Goal: Task Accomplishment & Management: Use online tool/utility

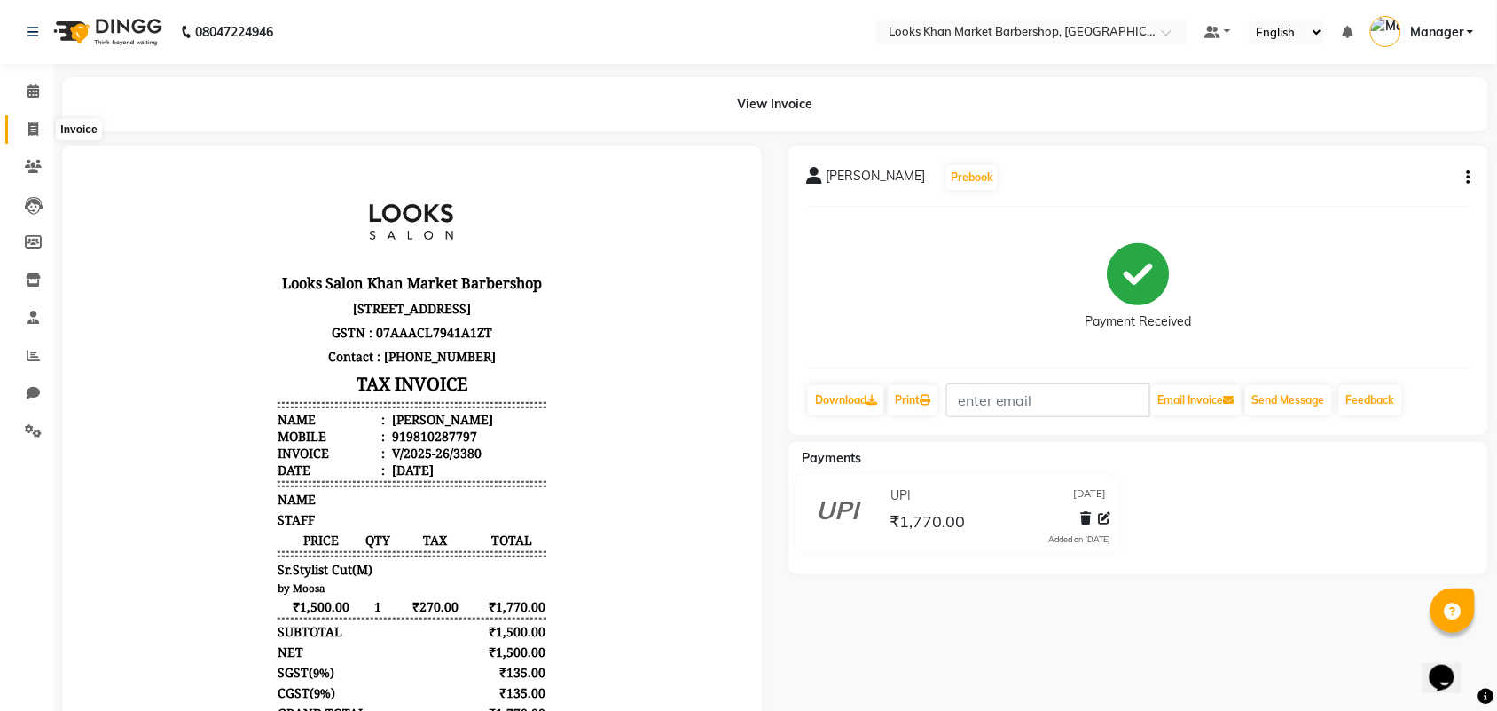
click at [28, 127] on icon at bounding box center [33, 128] width 10 height 13
select select "service"
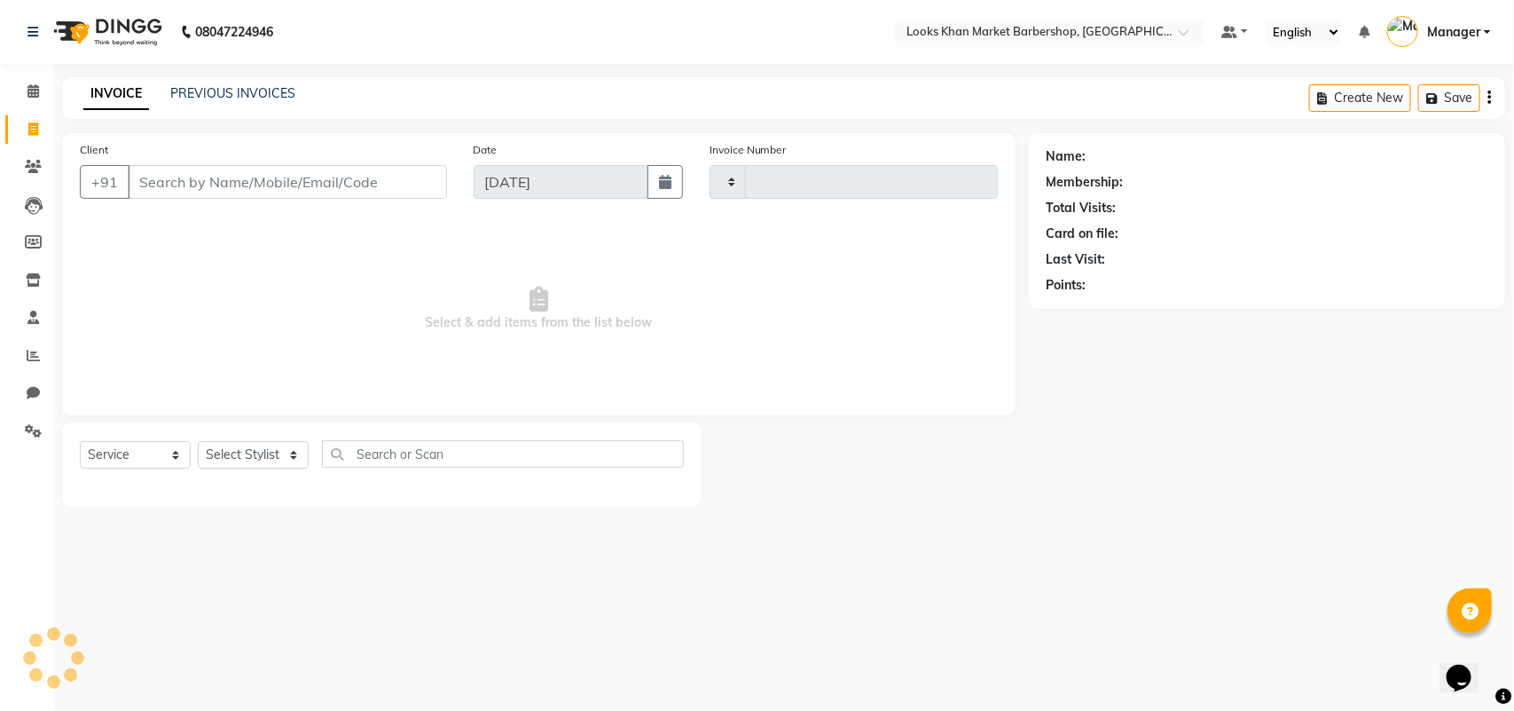
type input "3381"
select select "8030"
click at [229, 449] on select "Select Stylist Abhishek_pdct Akash_pdct Alam Counter_Sales [PERSON_NAME] [DATE]…" at bounding box center [253, 454] width 111 height 27
select select "72603"
click at [198, 441] on select "Select Stylist Abhishek_pdct Akash_pdct Alam Counter_Sales [PERSON_NAME] [DATE]…" at bounding box center [253, 454] width 111 height 27
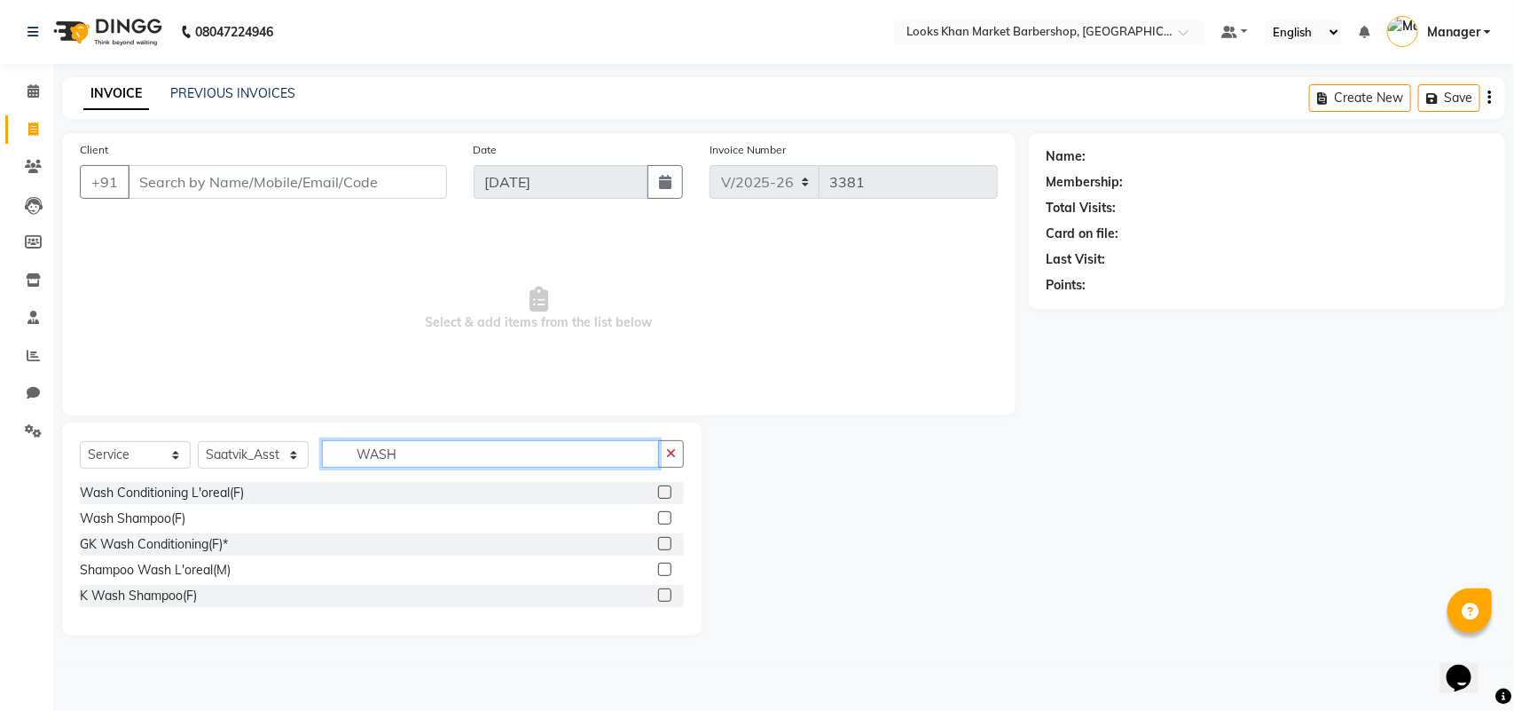
type input "WASH"
click at [664, 594] on label at bounding box center [664, 594] width 13 height 13
click at [664, 594] on input "checkbox" at bounding box center [664, 596] width 12 height 12
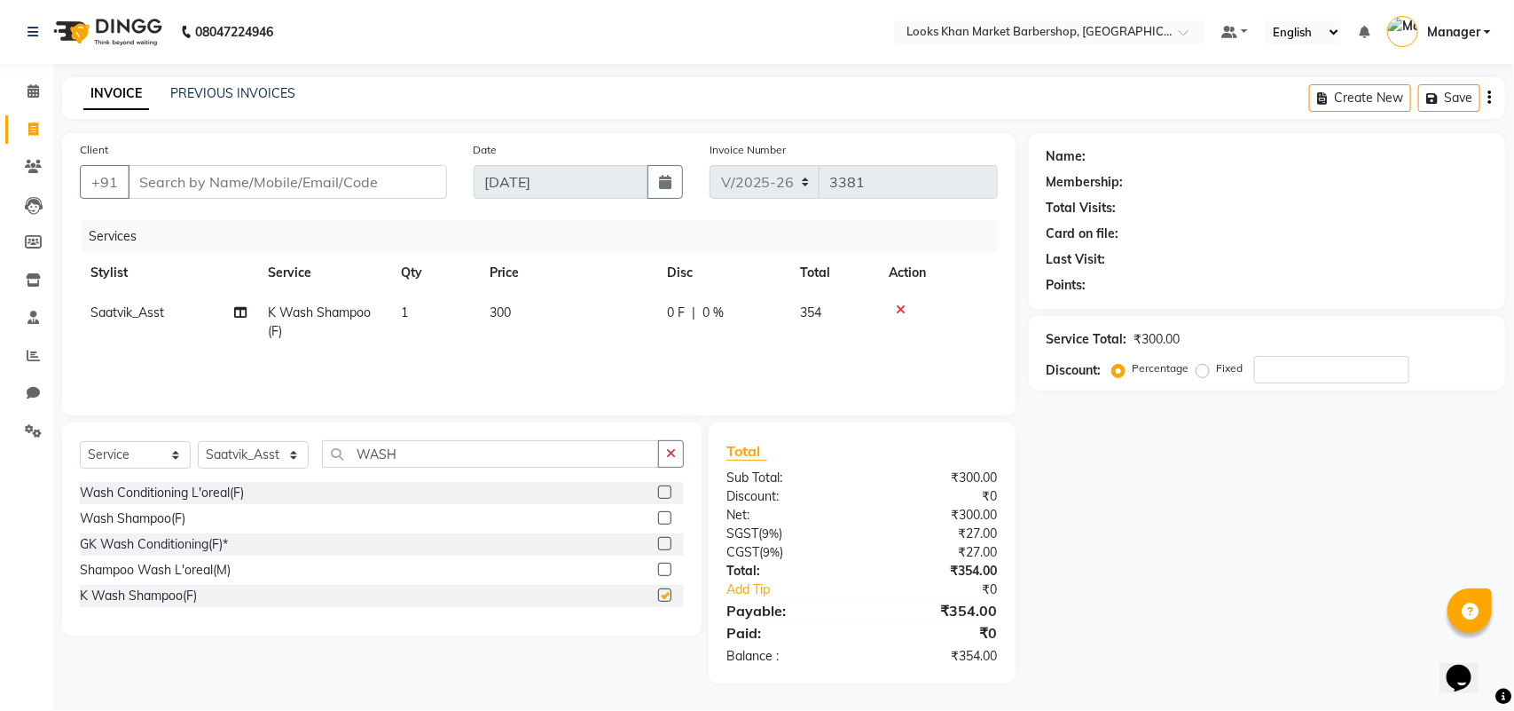
checkbox input "false"
click at [497, 306] on span "300" at bounding box center [500, 312] width 21 height 16
select select "72603"
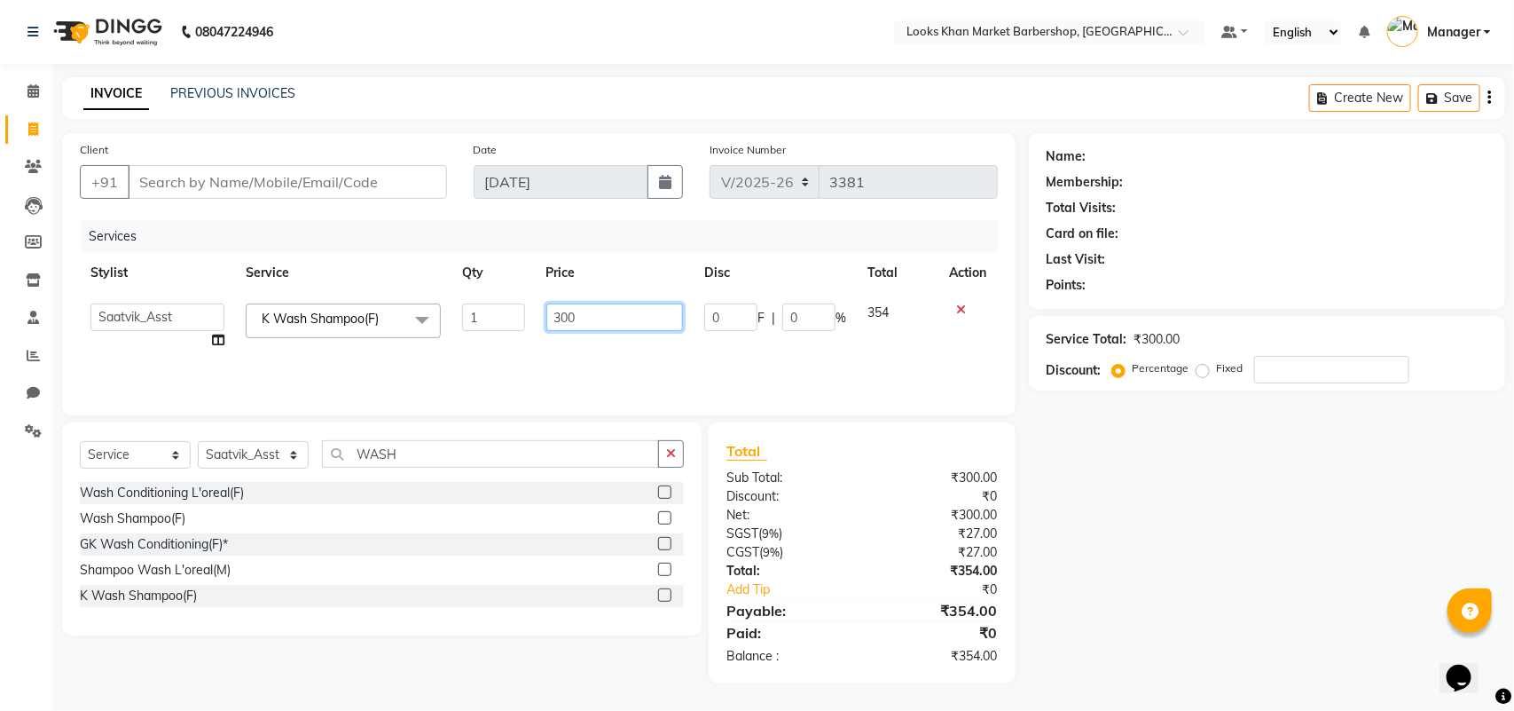
click at [615, 313] on input "300" at bounding box center [614, 316] width 137 height 27
type input "600"
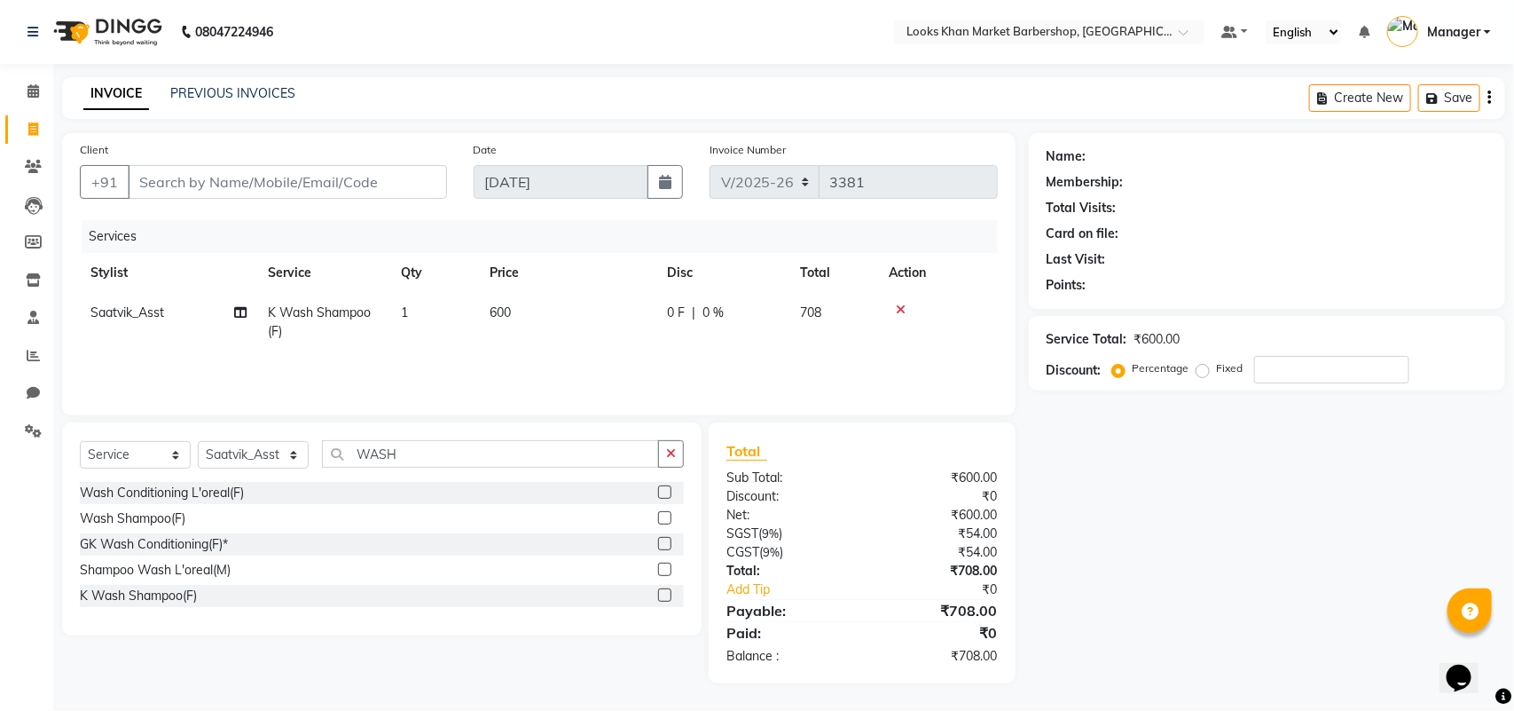
click at [621, 263] on th "Price" at bounding box center [567, 273] width 177 height 40
click at [324, 180] on input "Client" at bounding box center [287, 182] width 319 height 34
type input "L"
type input "0"
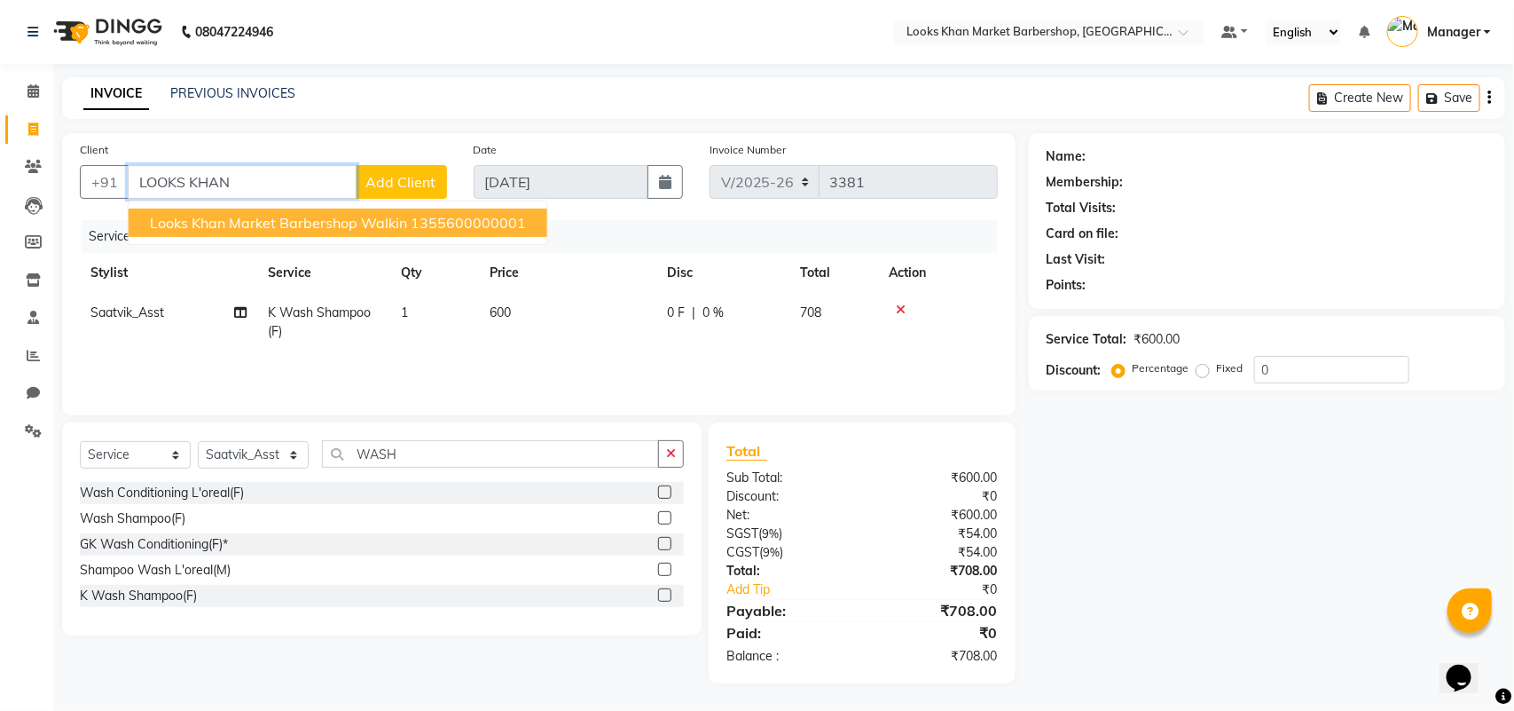
click at [288, 222] on span "Looks Khan Market Barbershop Walkin" at bounding box center [278, 223] width 257 height 18
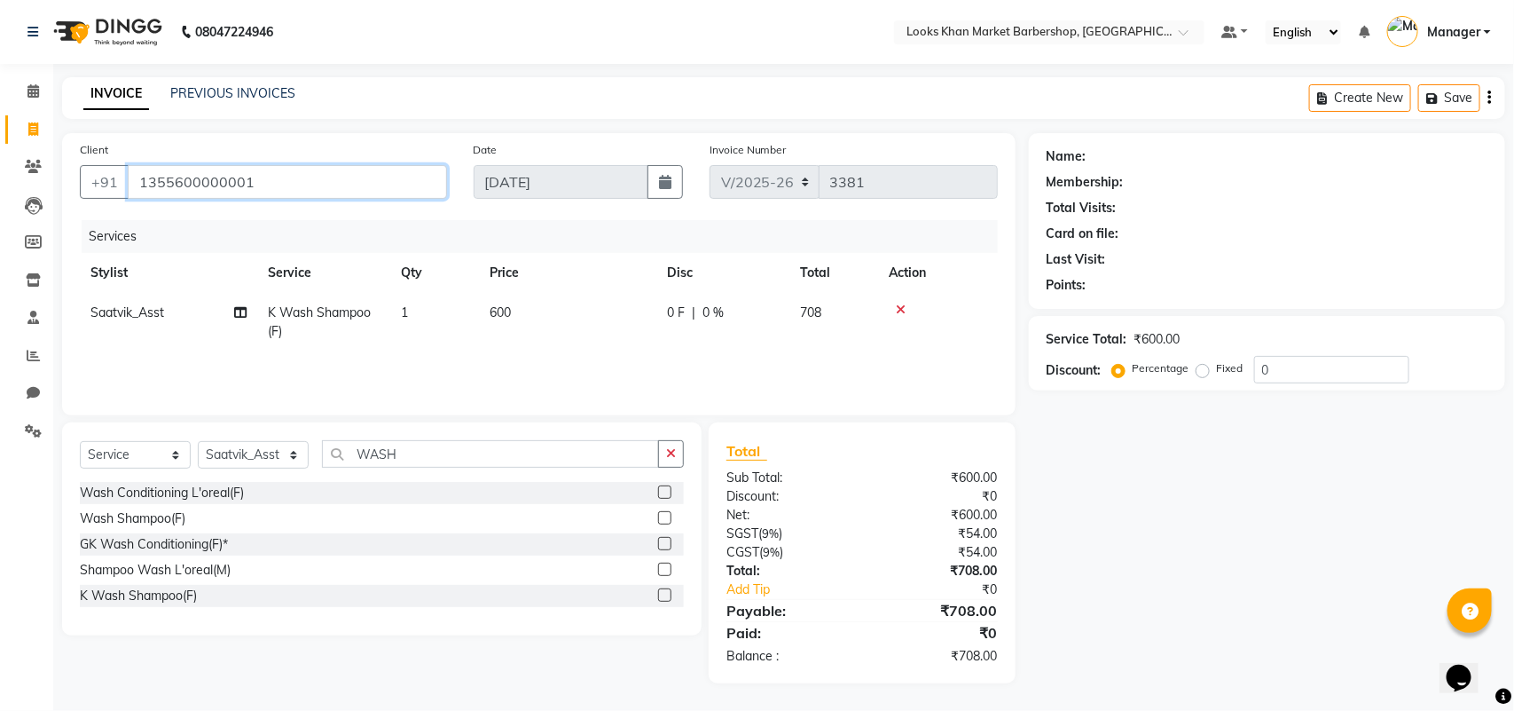
type input "1355600000001"
select select "1: Object"
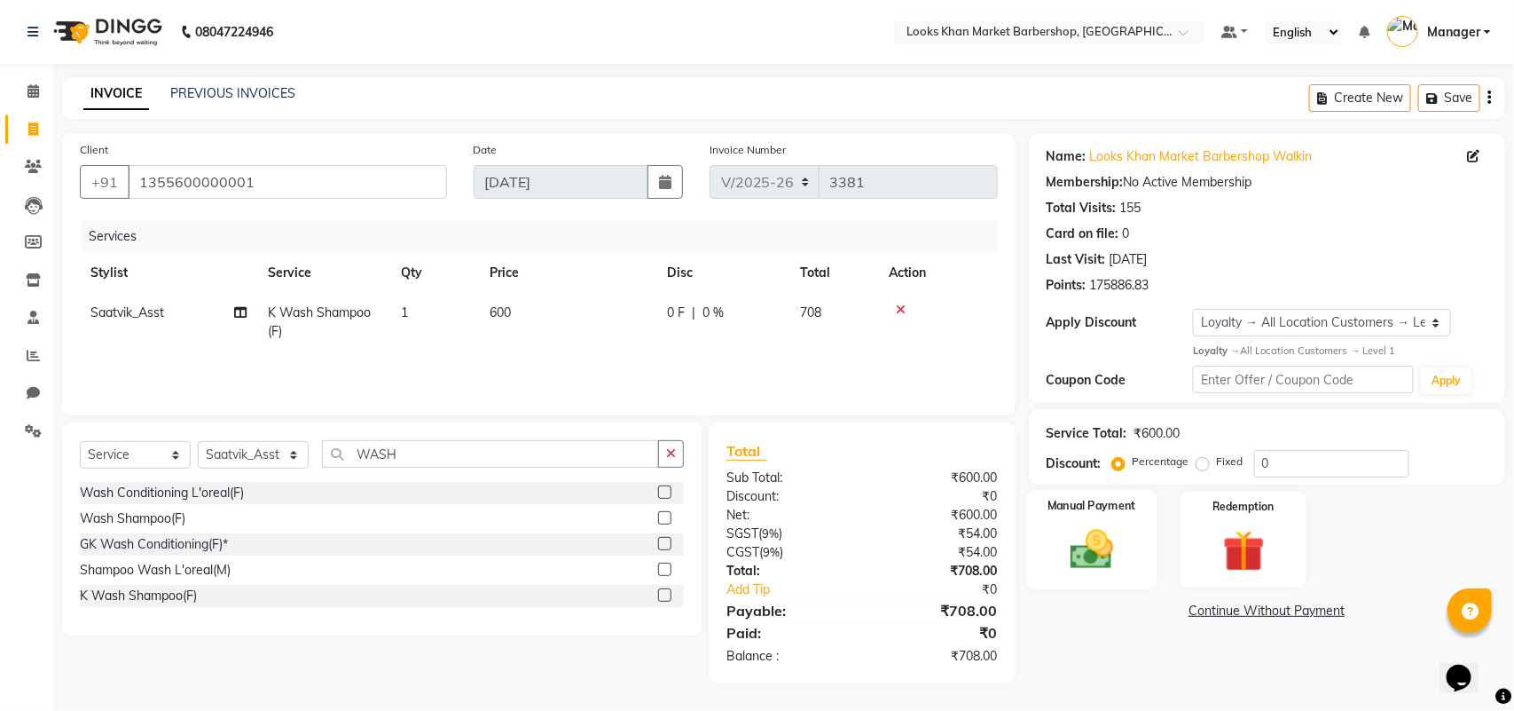
click at [1098, 553] on img at bounding box center [1091, 549] width 70 height 50
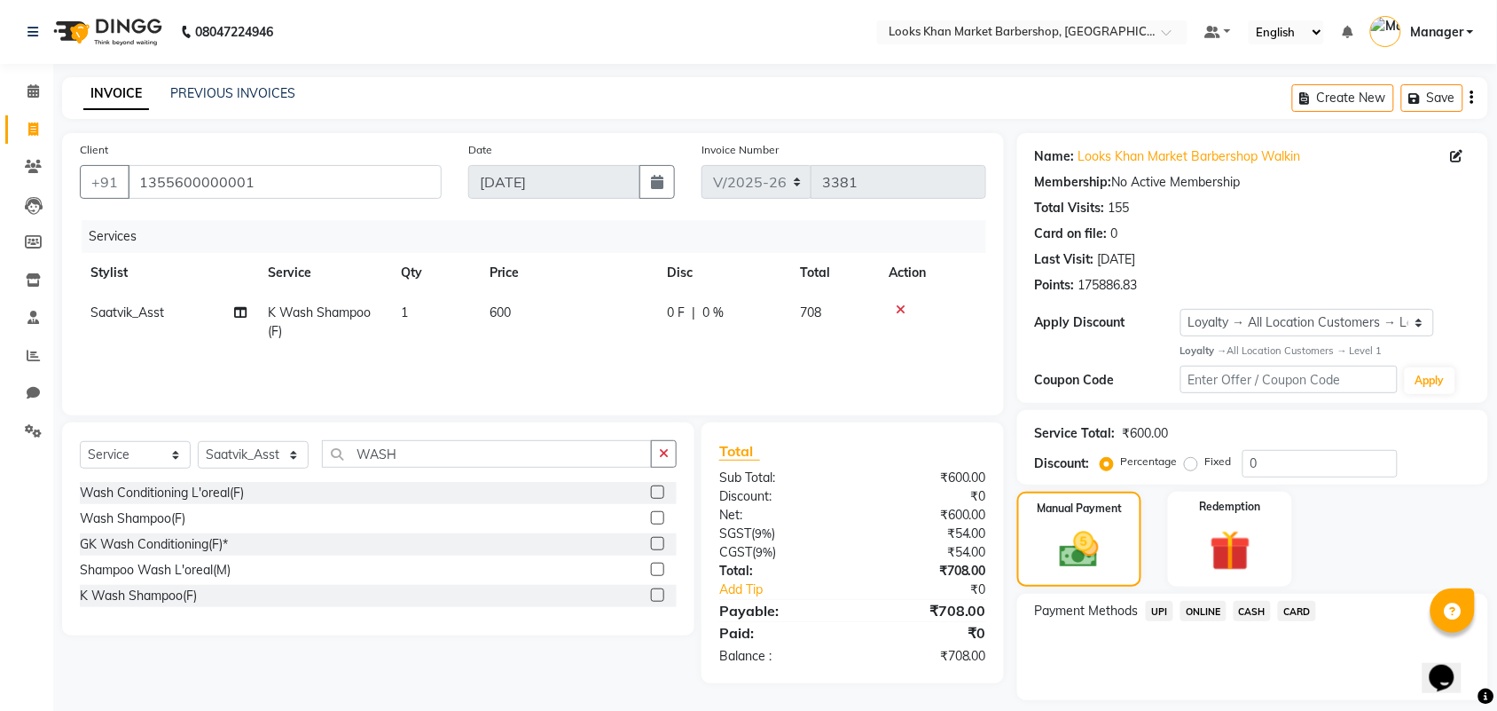
click at [1163, 609] on span "UPI" at bounding box center [1159, 611] width 27 height 20
click at [1252, 702] on button "Add Payment" at bounding box center [1330, 704] width 281 height 27
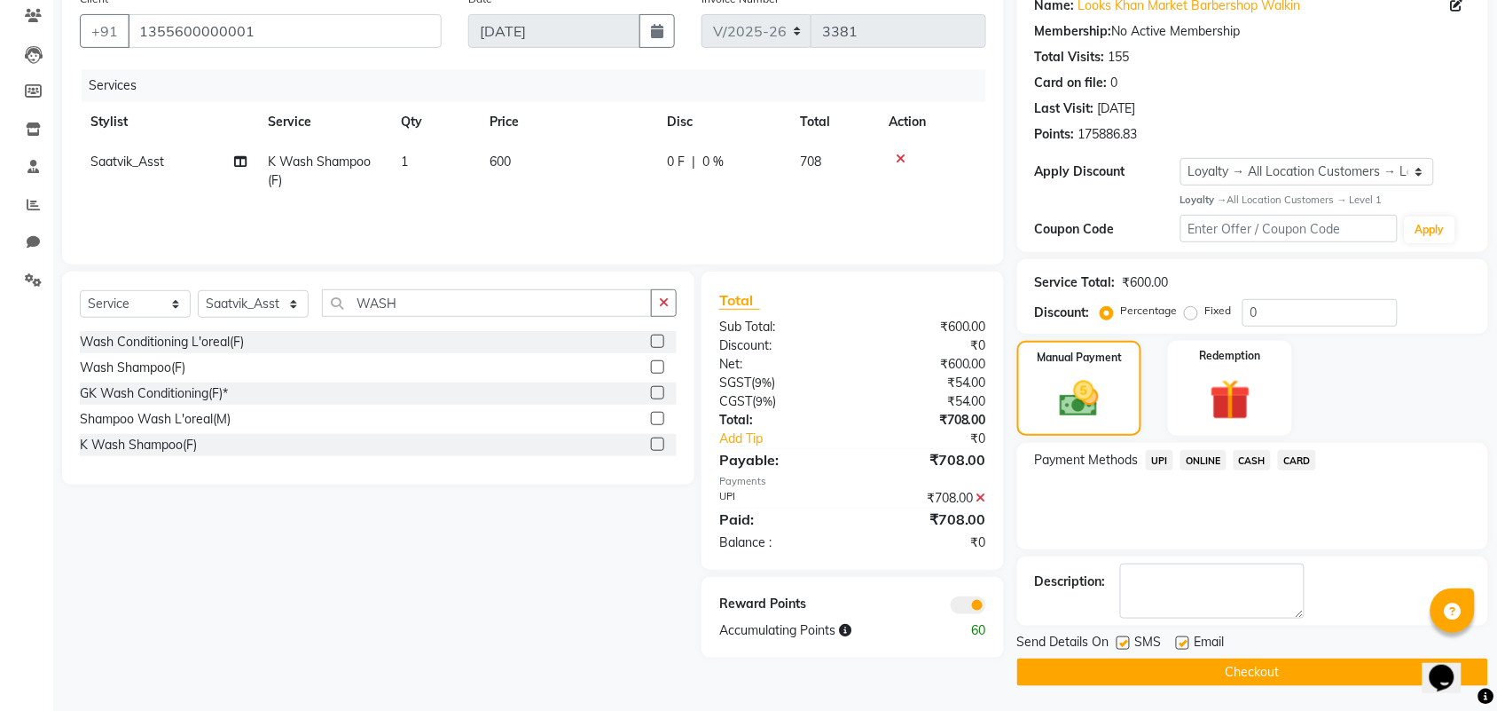
scroll to position [153, 0]
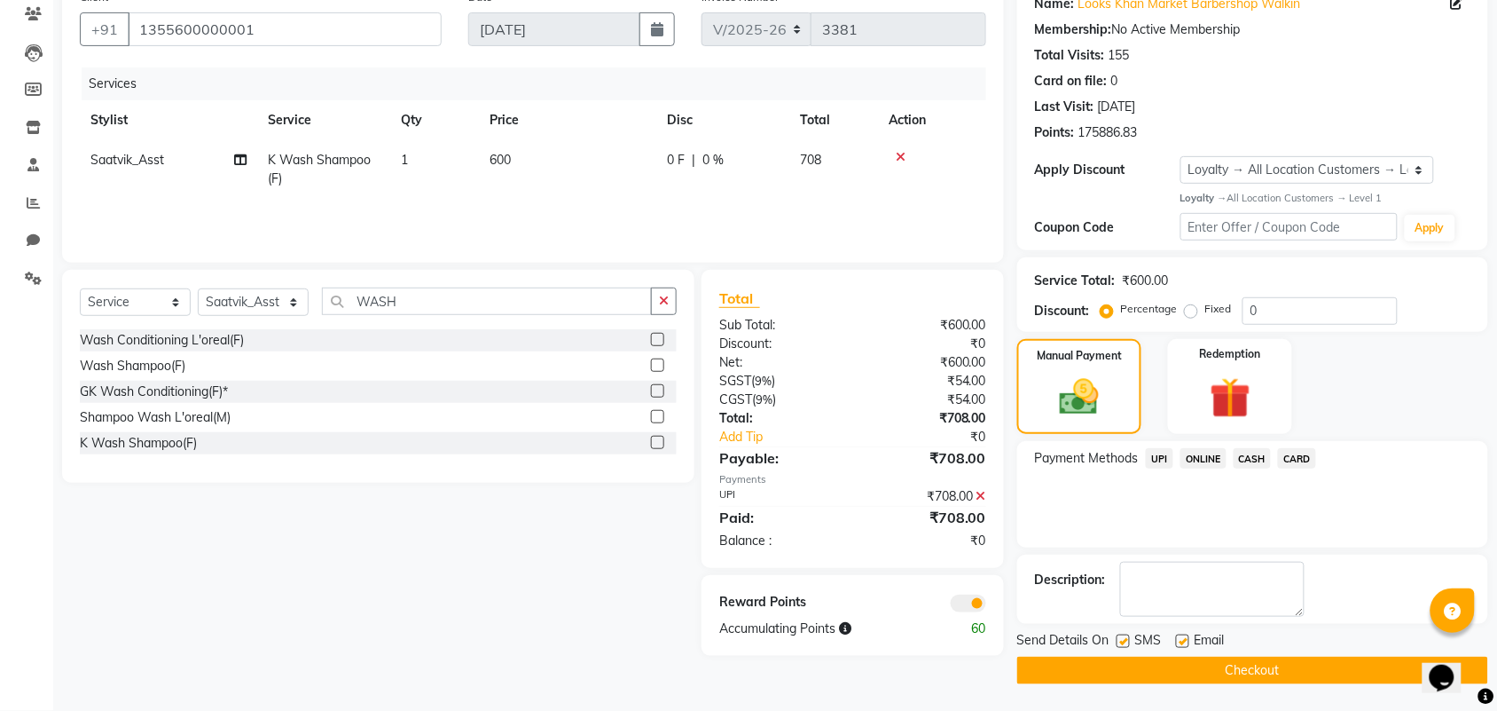
click at [1191, 668] on button "Checkout" at bounding box center [1252, 669] width 471 height 27
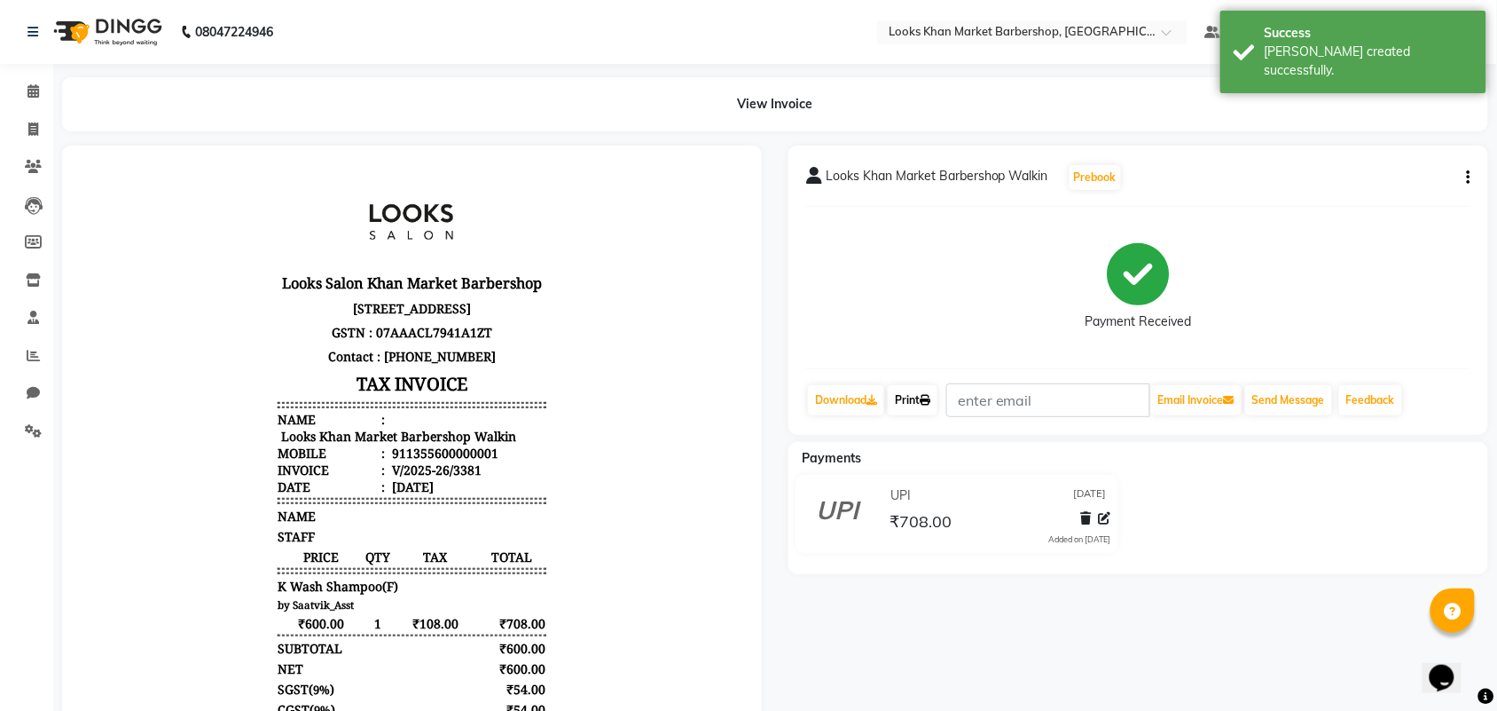
click at [915, 399] on link "Print" at bounding box center [913, 400] width 50 height 30
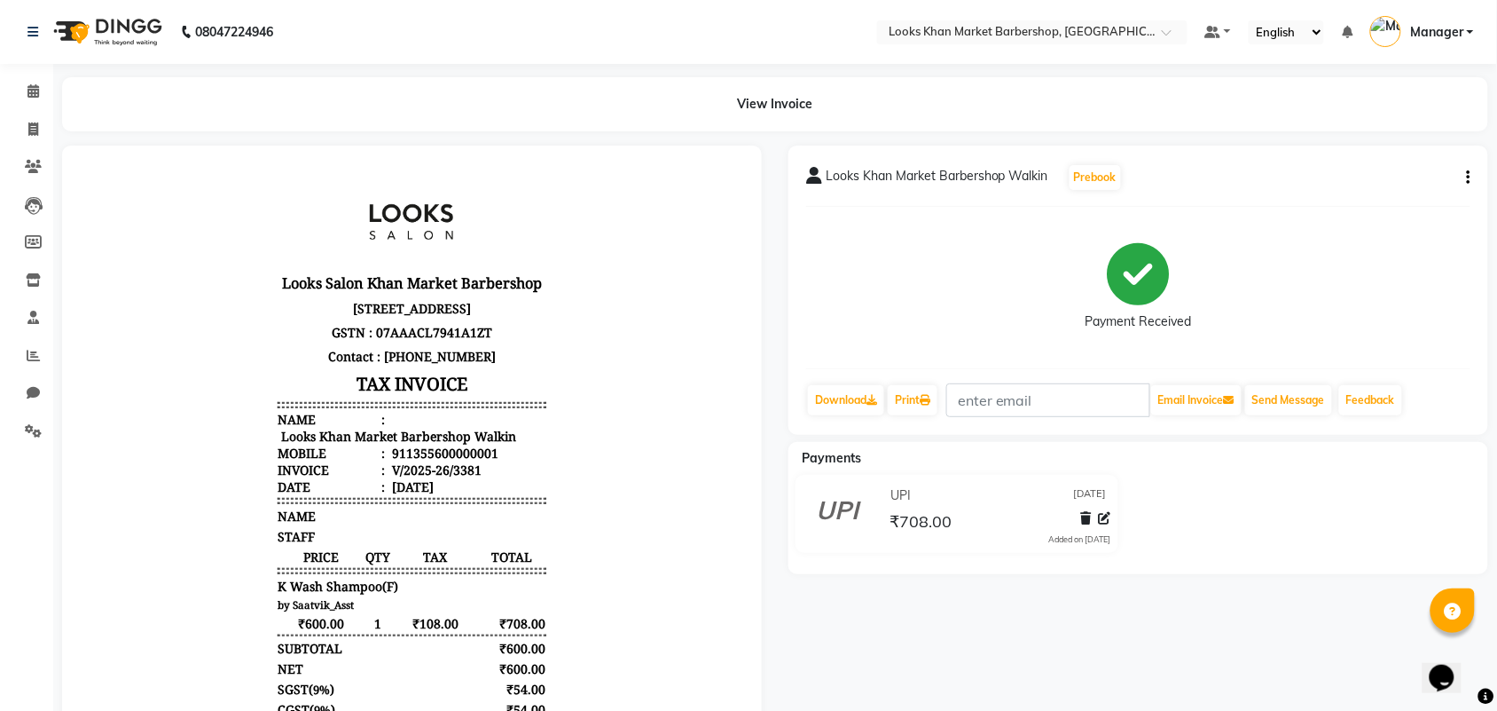
click at [111, 28] on img at bounding box center [106, 32] width 122 height 50
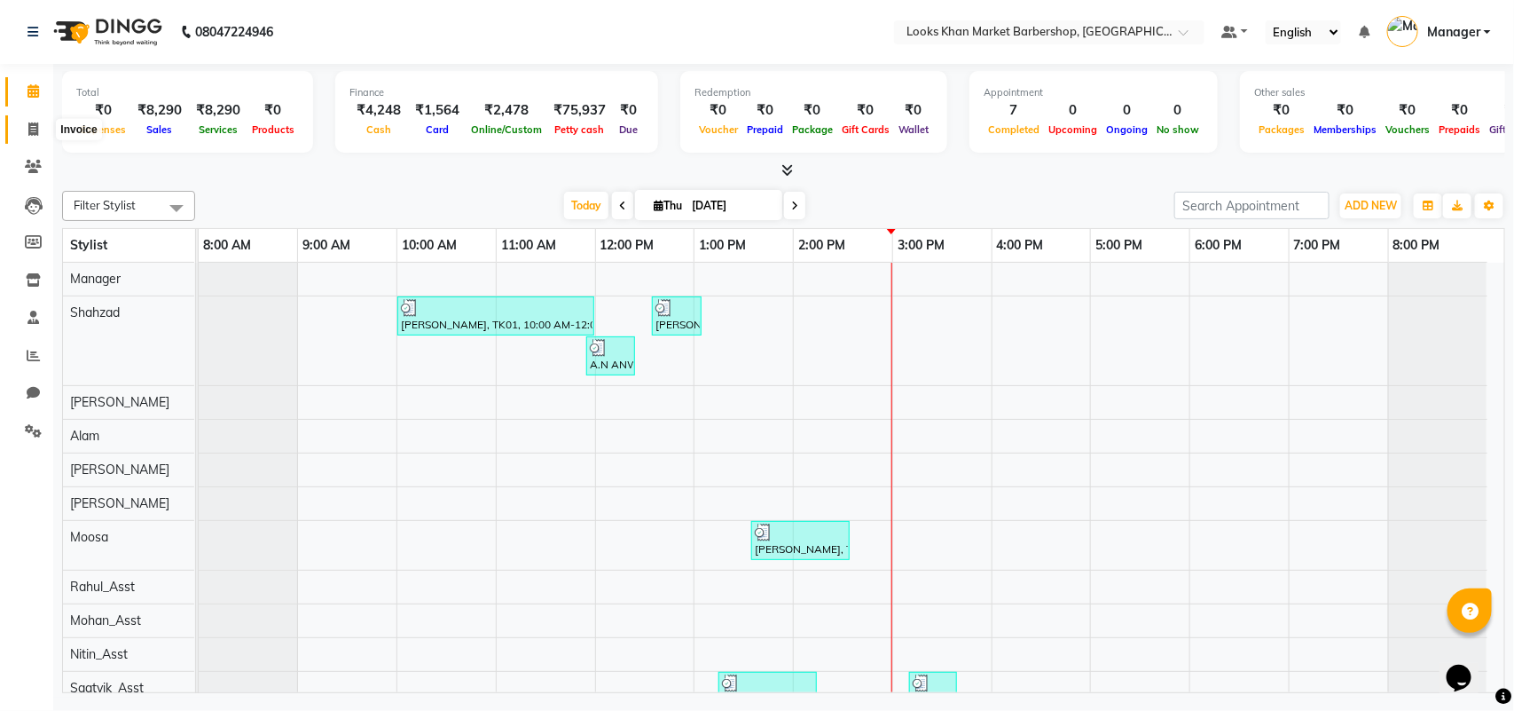
click at [27, 130] on span at bounding box center [33, 130] width 31 height 20
select select "8030"
select select "service"
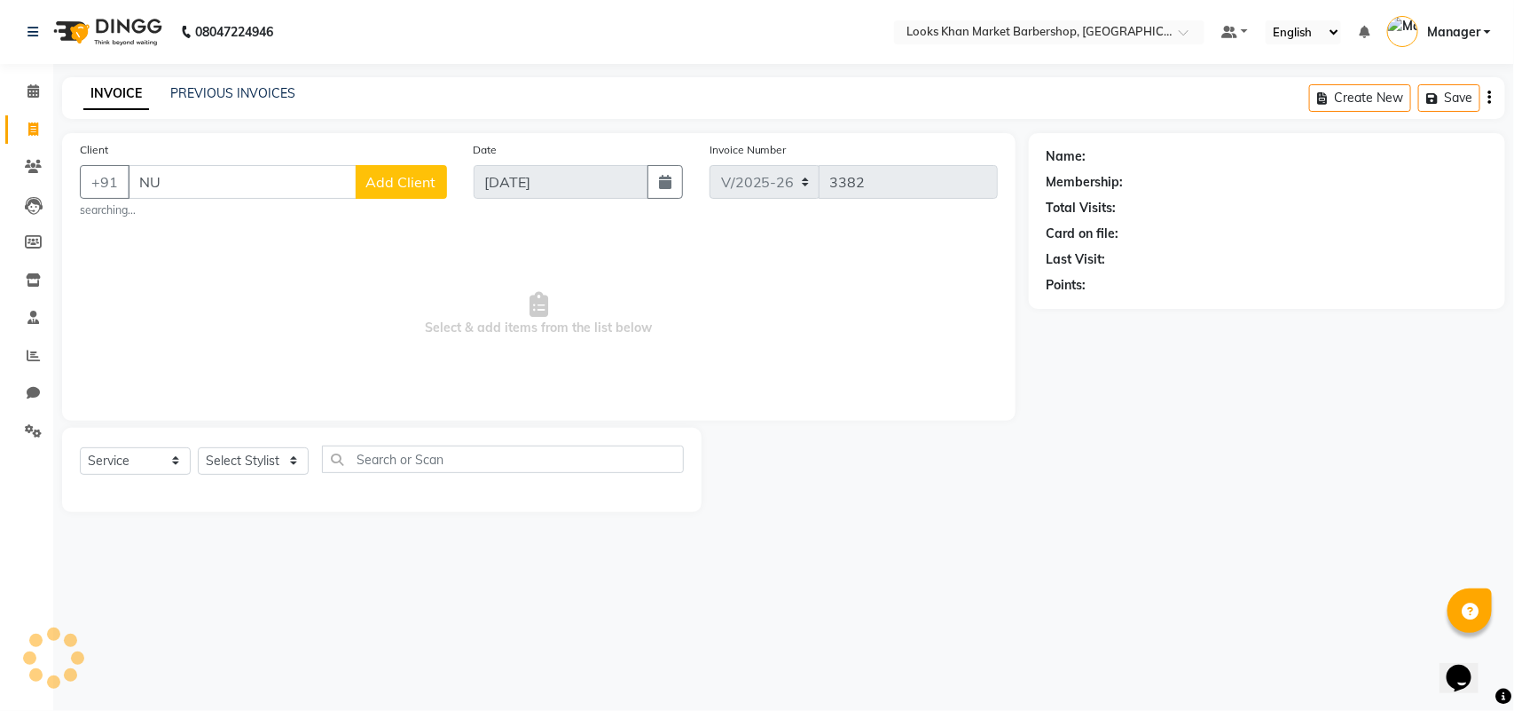
type input "N"
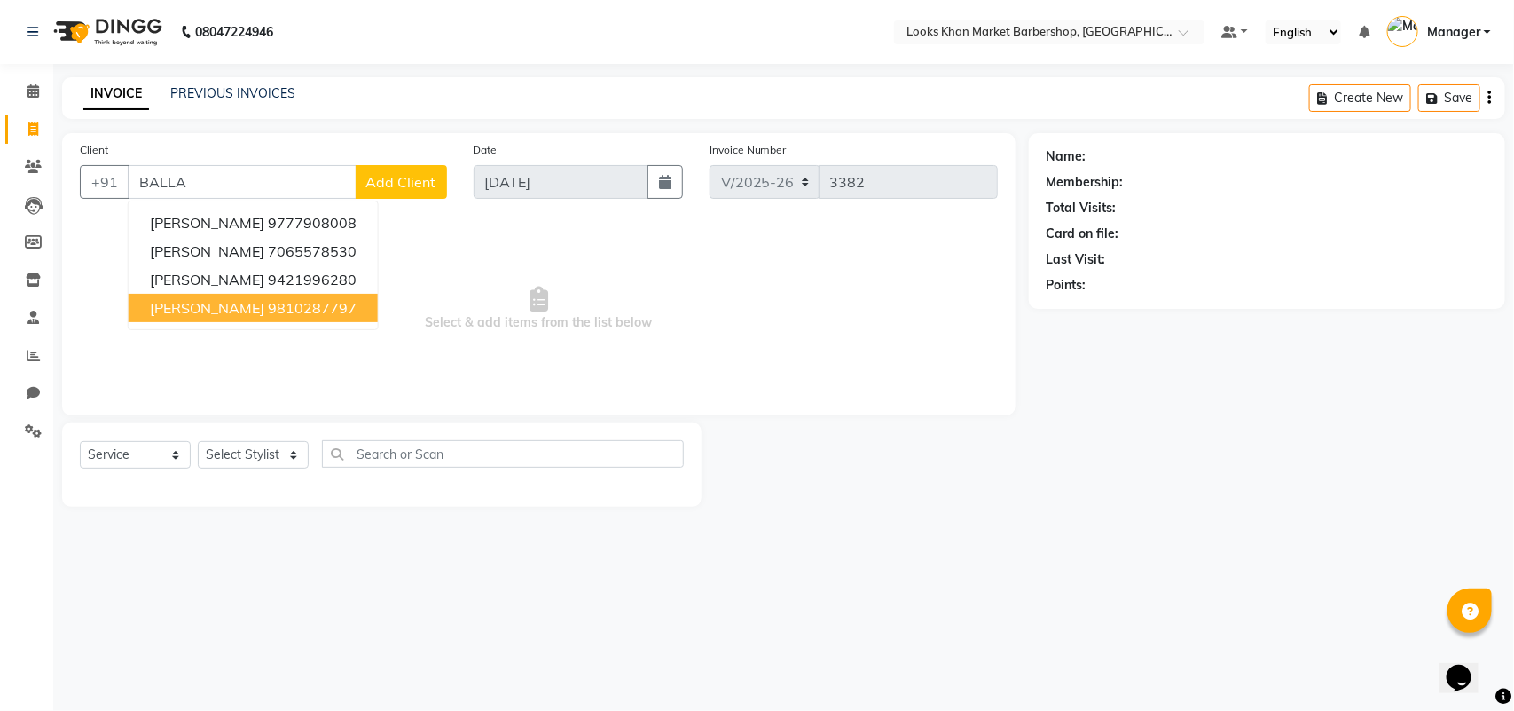
click at [275, 312] on ngb-highlight "9810287797" at bounding box center [312, 308] width 89 height 18
type input "9810287797"
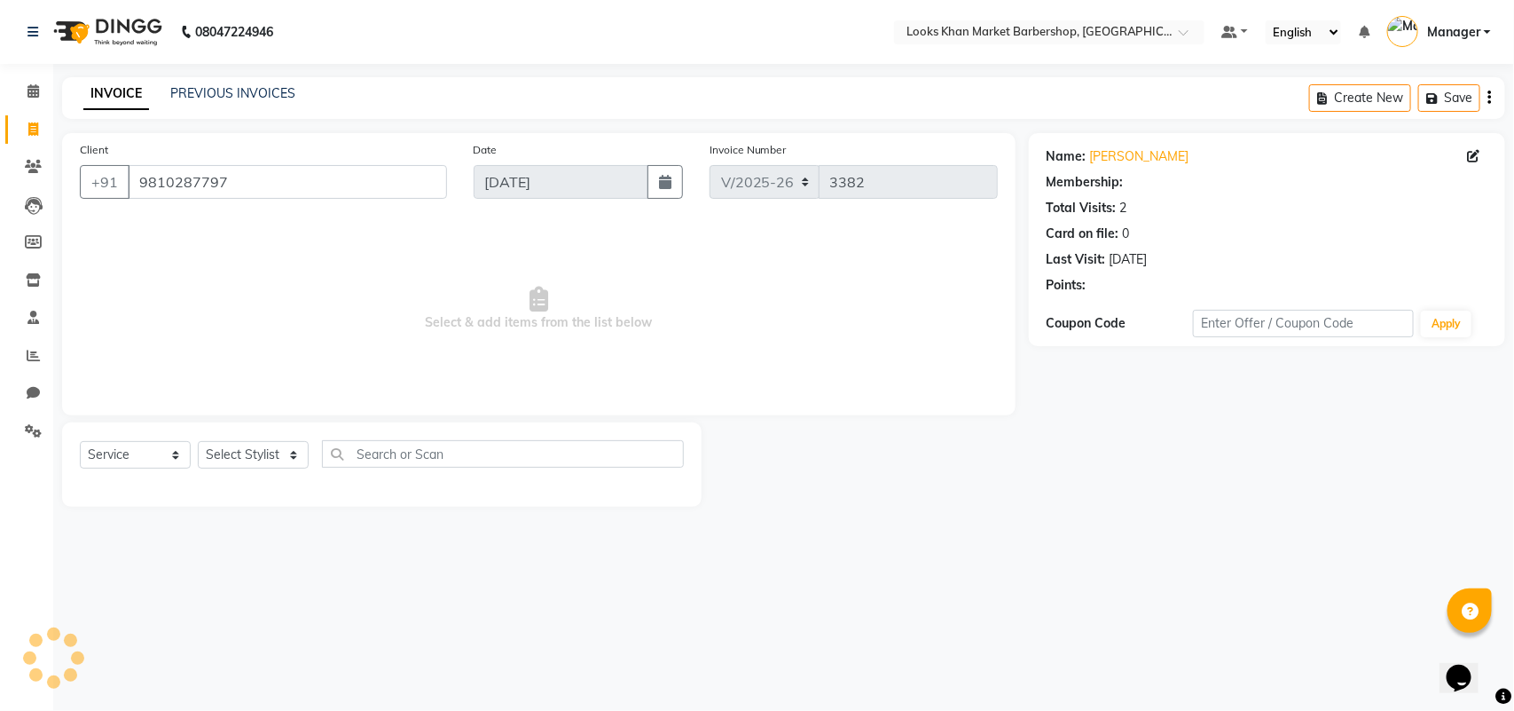
select select "1: Object"
click at [311, 458] on div "Select Service Product Membership Package Voucher Prepaid Gift Card Select Styl…" at bounding box center [382, 461] width 604 height 42
click at [304, 428] on div "Select Service Product Membership Package Voucher Prepaid Gift Card Select Styl…" at bounding box center [382, 464] width 640 height 84
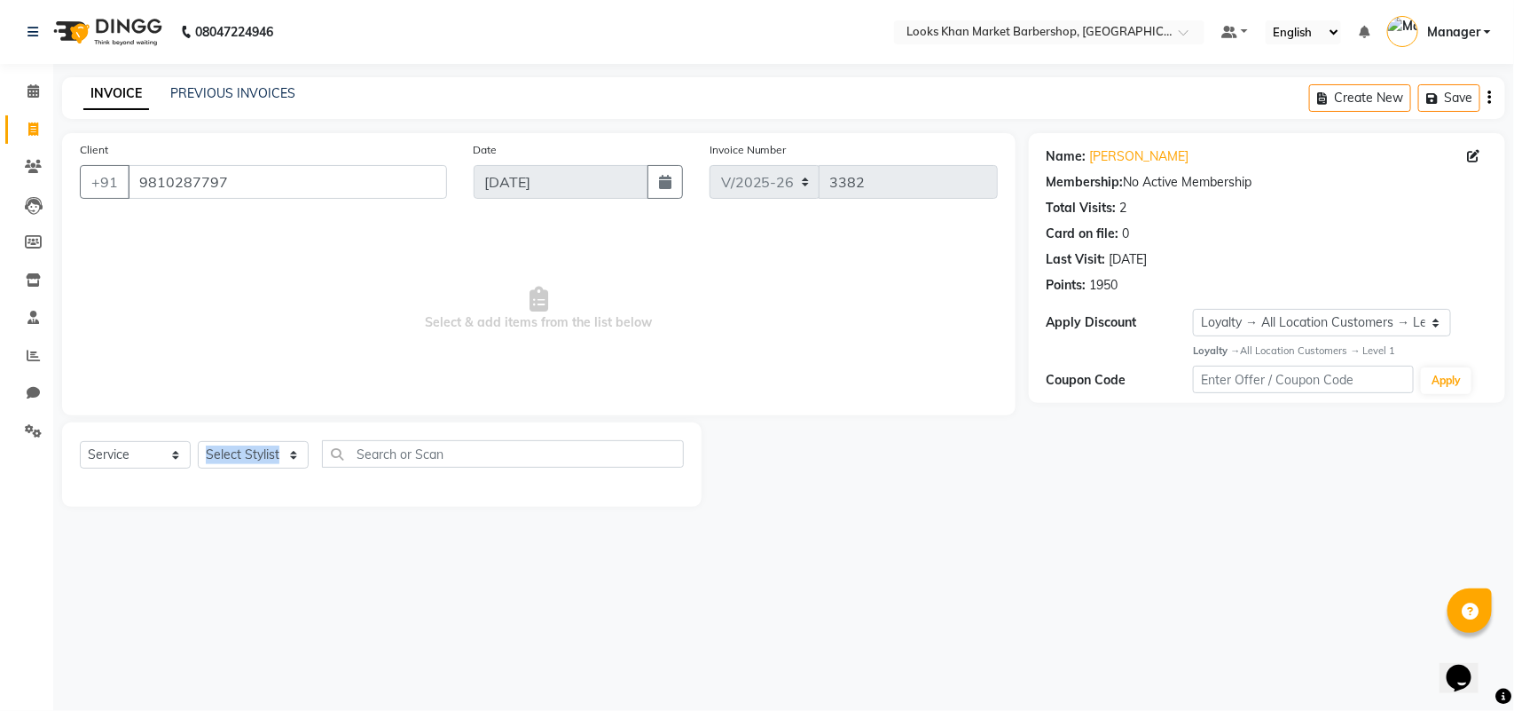
click at [306, 427] on div "Select Service Product Membership Package Voucher Prepaid Gift Card Select Styl…" at bounding box center [382, 464] width 640 height 84
click at [298, 452] on select "Select Stylist Abhishek_pdct Akash_pdct Alam Counter_Sales [PERSON_NAME] [DATE]…" at bounding box center [253, 454] width 111 height 27
select select "72599"
click at [198, 441] on select "Select Stylist Abhishek_pdct Akash_pdct Alam Counter_Sales [PERSON_NAME] [DATE]…" at bounding box center [253, 454] width 111 height 27
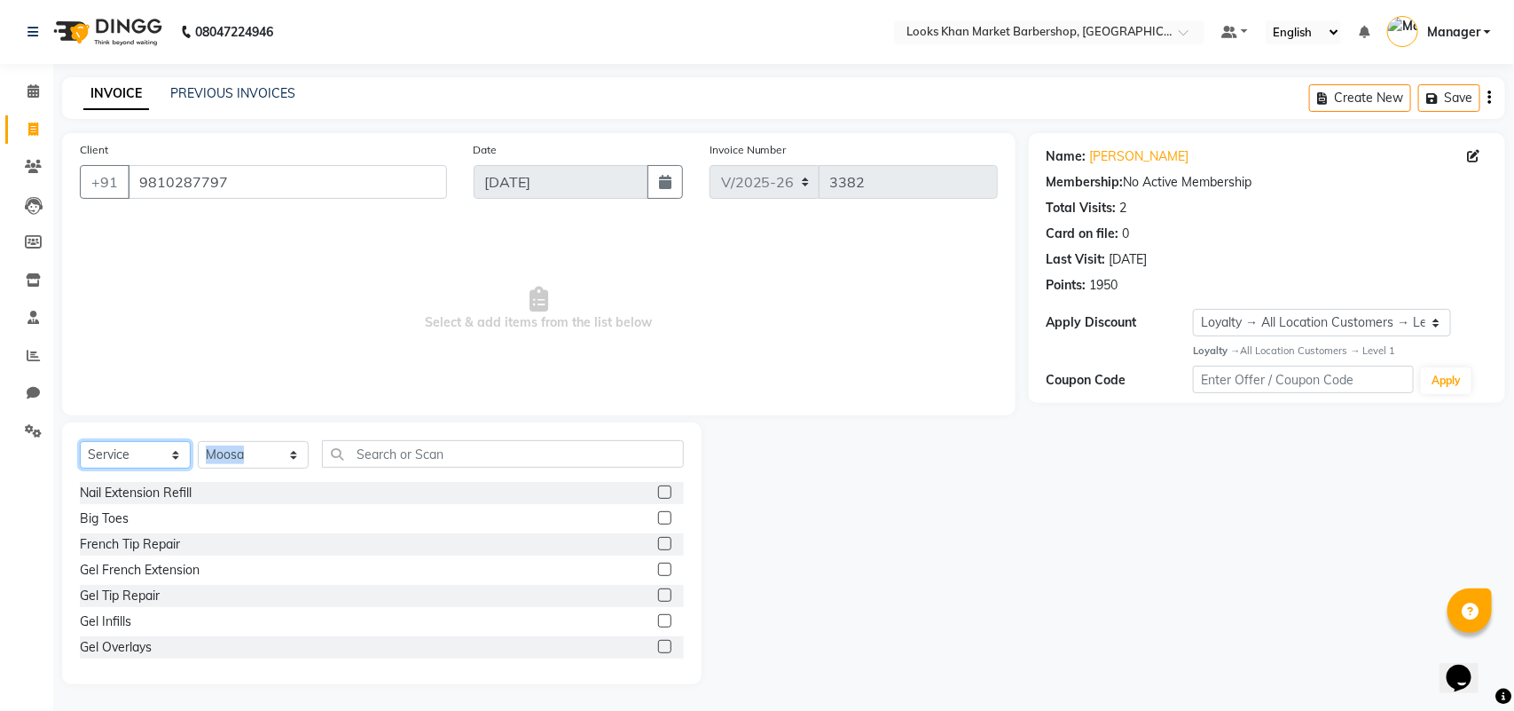
click at [178, 452] on select "Select Service Product Membership Package Voucher Prepaid Gift Card" at bounding box center [135, 454] width 111 height 27
select select "product"
click at [80, 441] on select "Select Service Product Membership Package Voucher Prepaid Gift Card" at bounding box center [135, 454] width 111 height 27
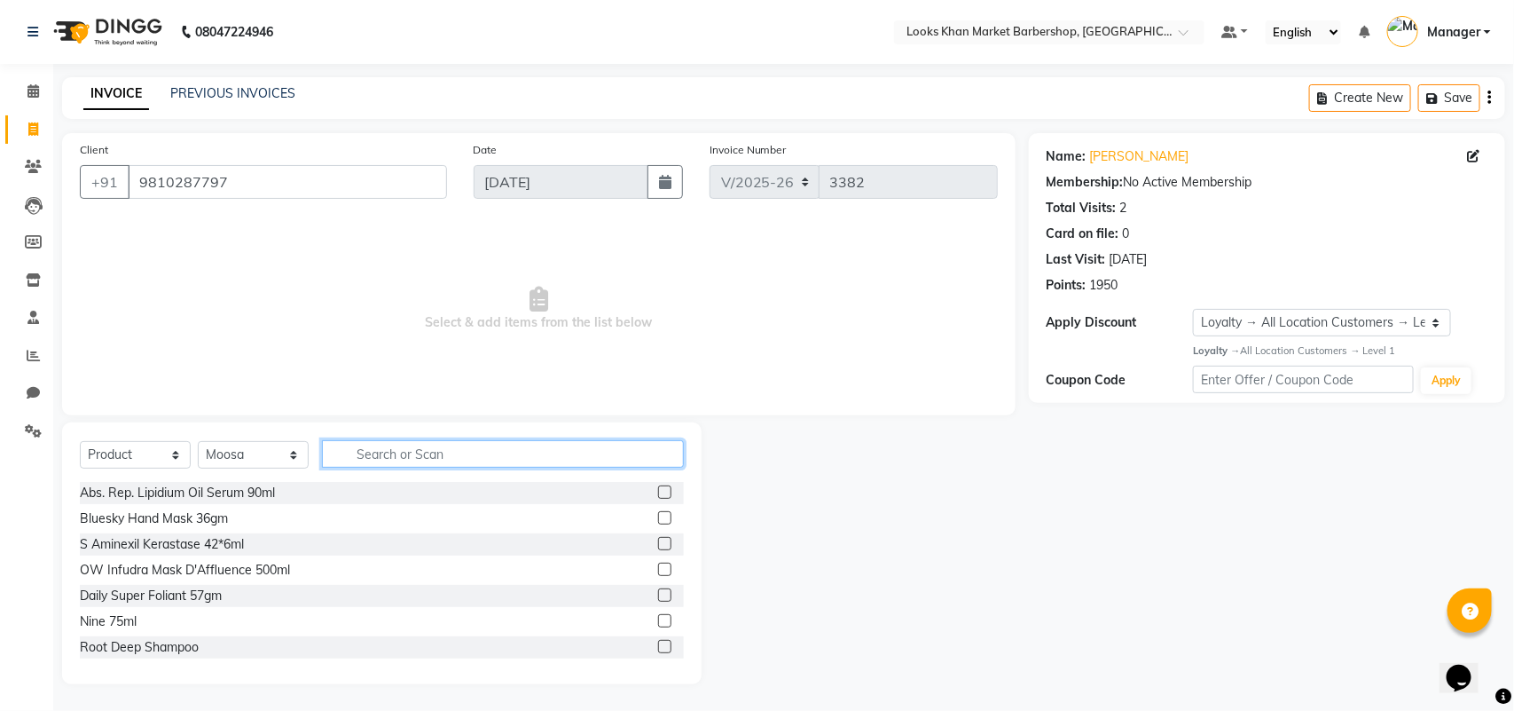
click at [395, 459] on input "text" at bounding box center [503, 453] width 362 height 27
type input "3474636400218"
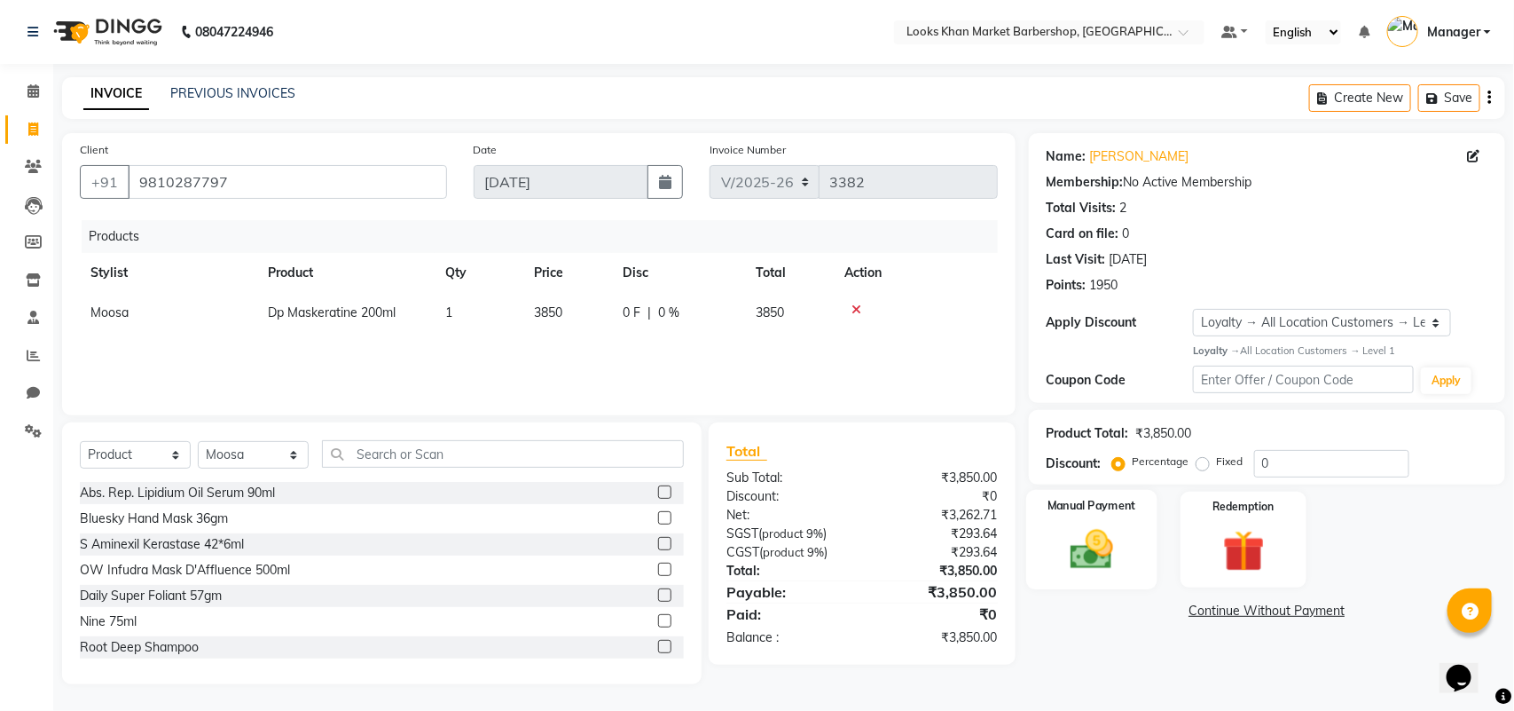
click at [1088, 538] on img at bounding box center [1091, 549] width 70 height 50
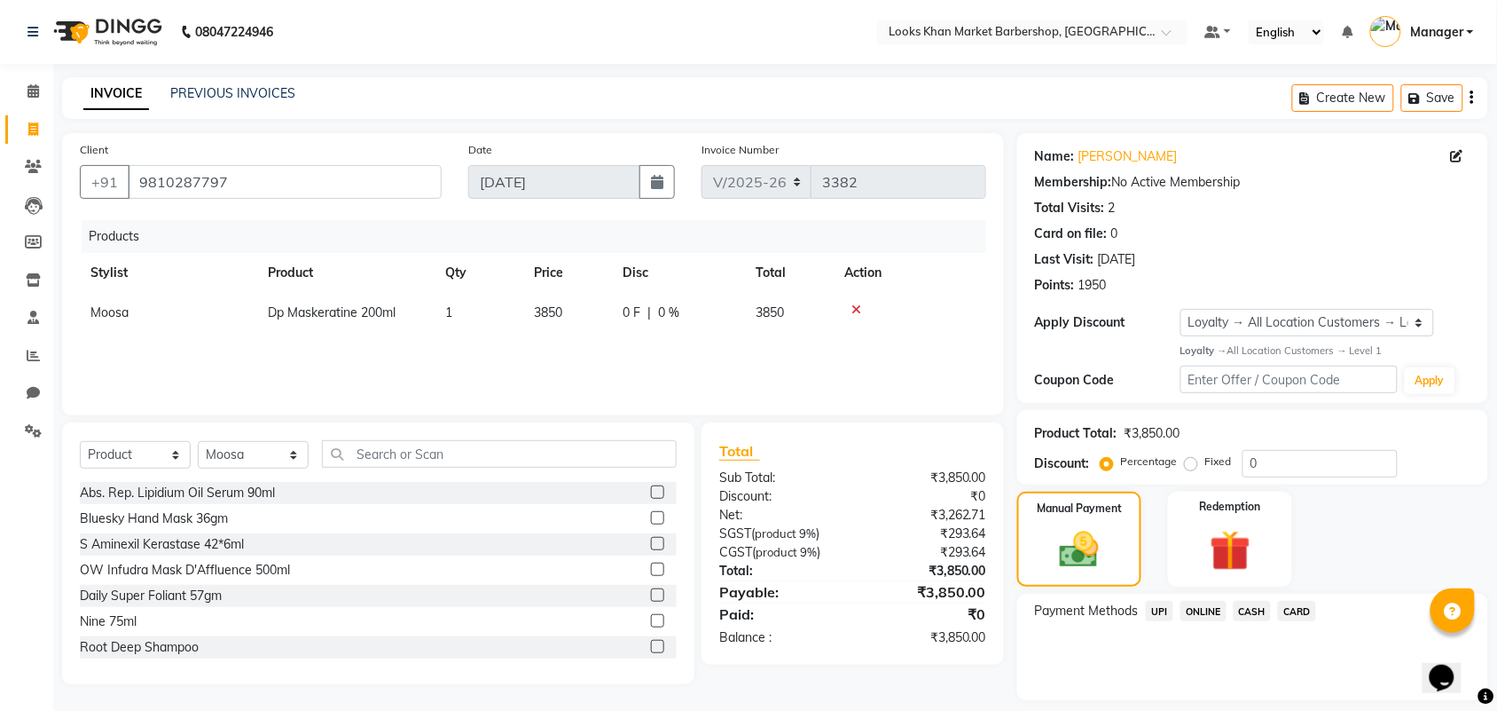
click at [1160, 606] on span "UPI" at bounding box center [1159, 611] width 27 height 20
click at [1302, 703] on button "Add Payment" at bounding box center [1330, 704] width 281 height 27
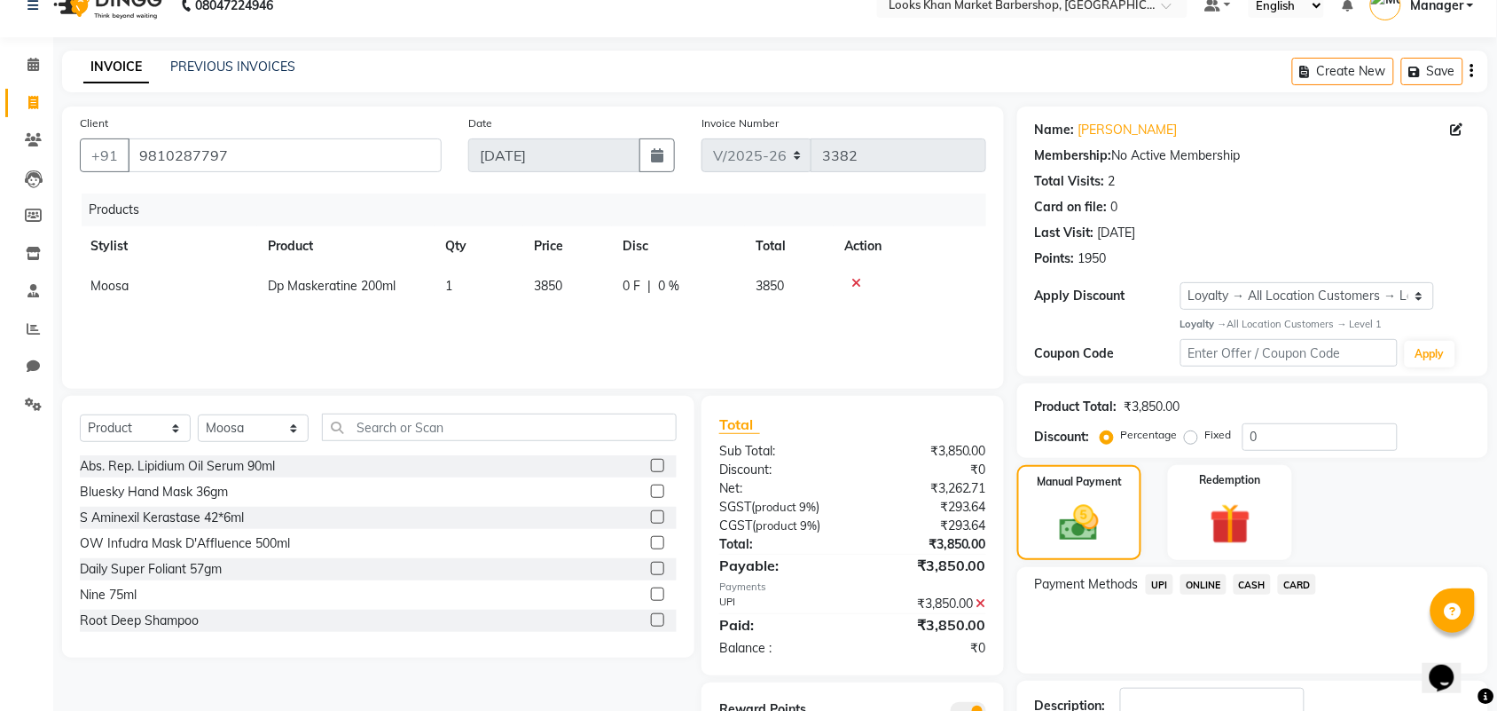
scroll to position [153, 0]
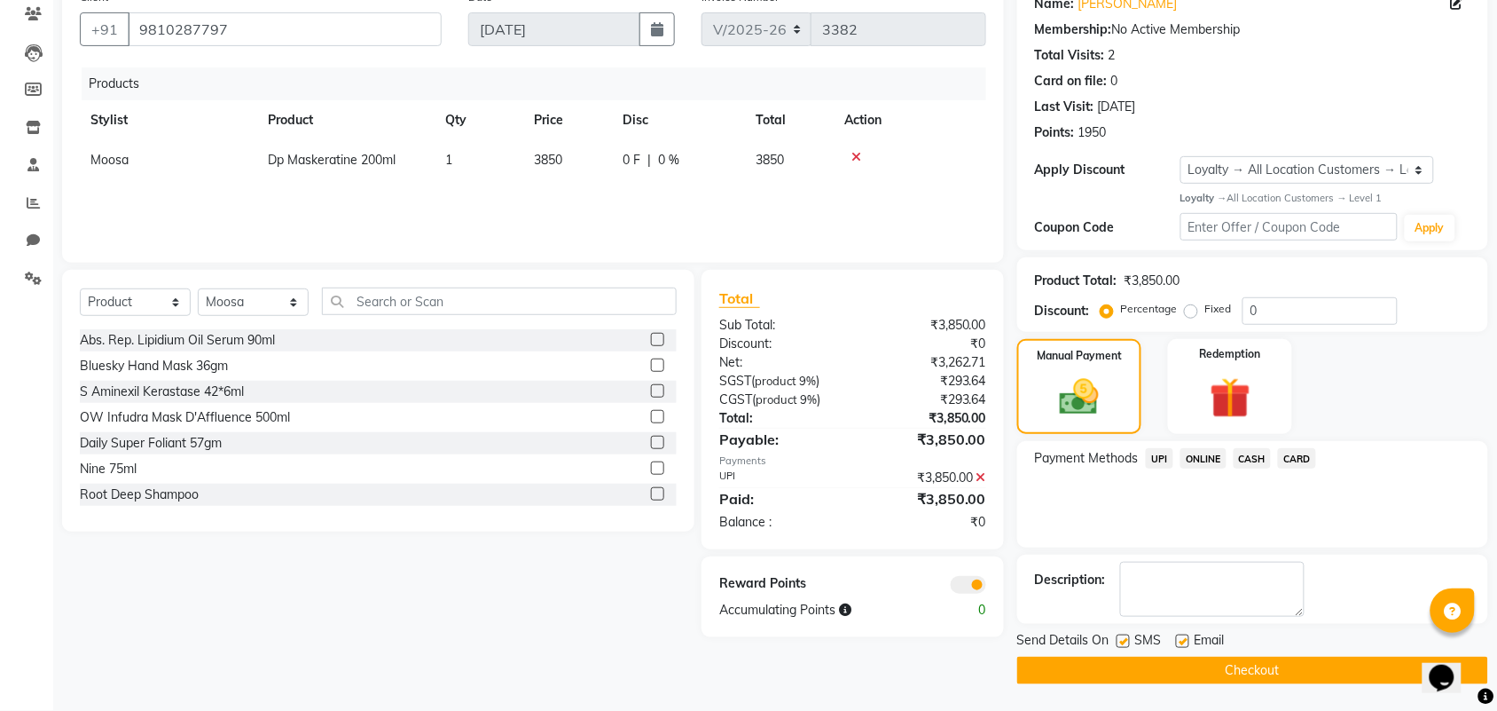
click at [1193, 674] on button "Checkout" at bounding box center [1252, 669] width 471 height 27
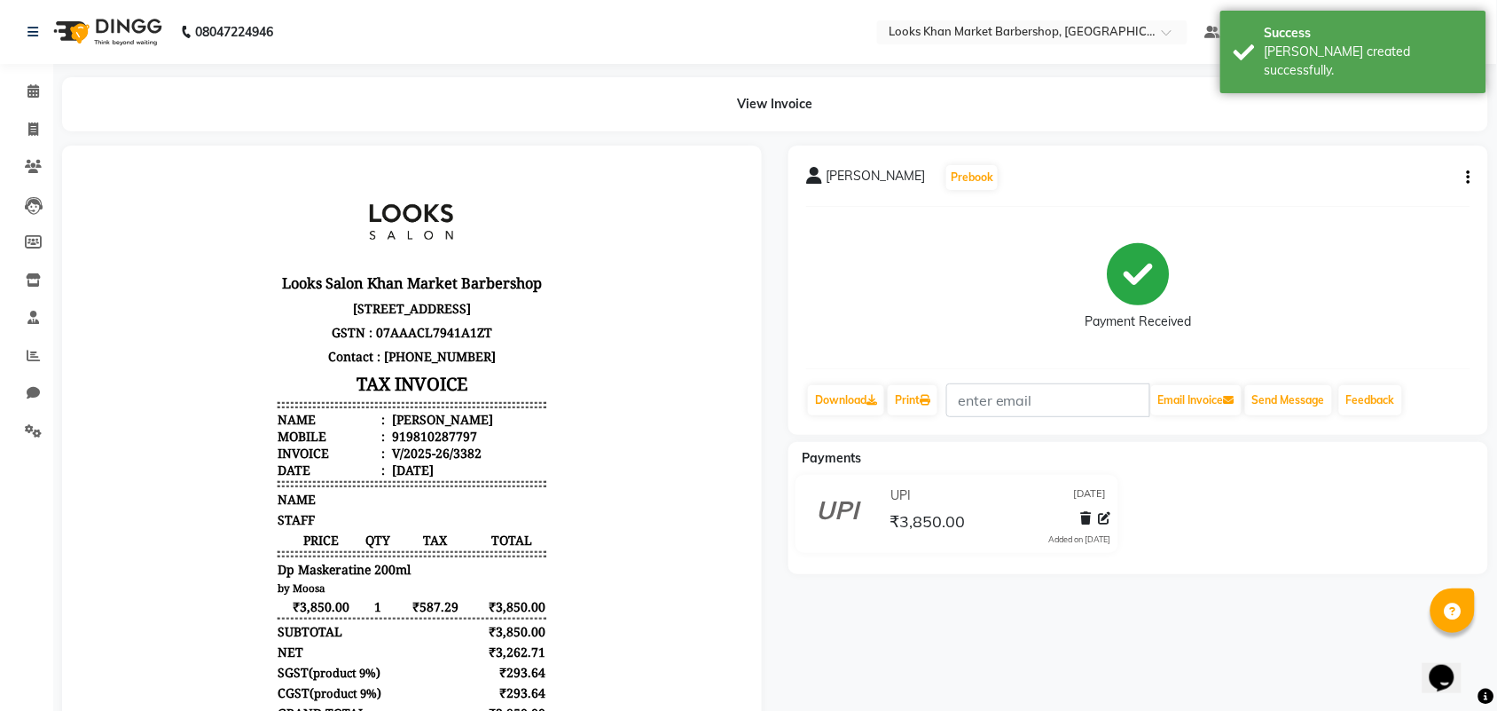
click at [954, 414] on div "Download Print Email Invoice Send Message Feedback" at bounding box center [1138, 400] width 664 height 34
click at [924, 401] on link "Print" at bounding box center [913, 400] width 50 height 30
click at [27, 103] on link "Calendar" at bounding box center [26, 91] width 43 height 29
